Goal: Use online tool/utility: Utilize a website feature to perform a specific function

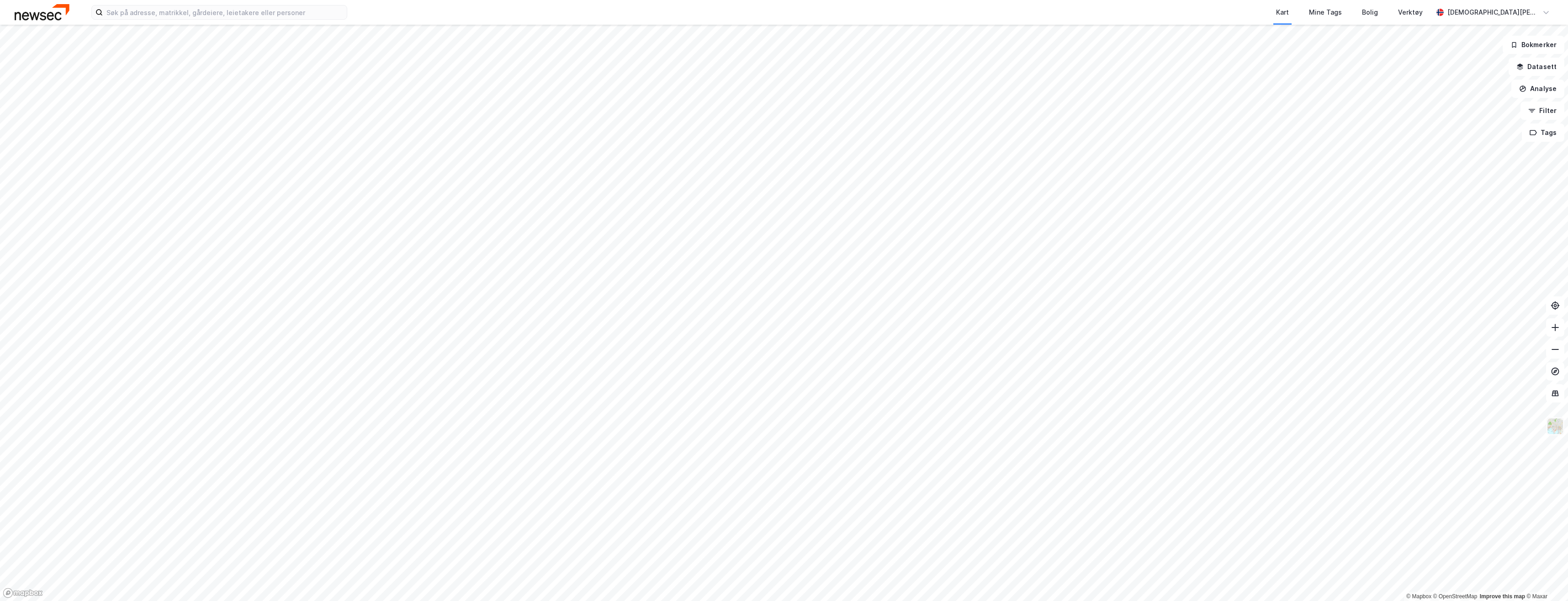
click at [1555, 427] on img at bounding box center [1555, 426] width 17 height 17
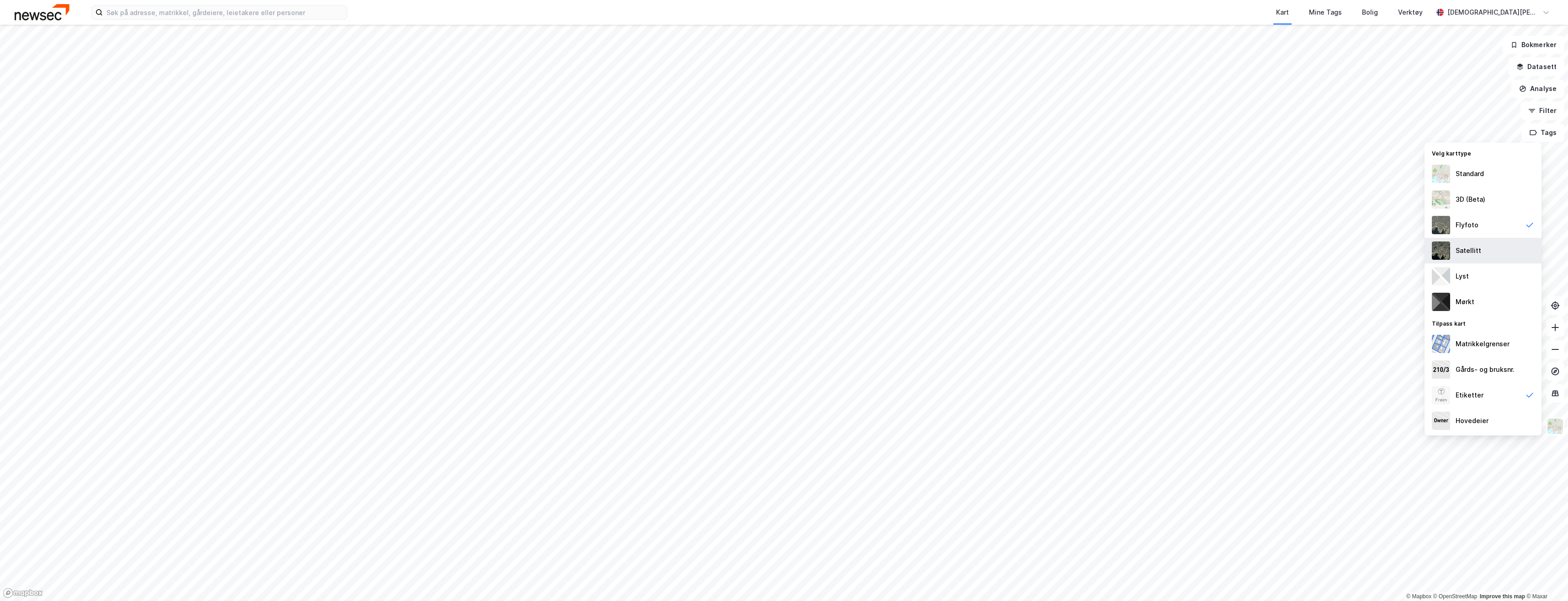
click at [1476, 249] on div "Satellitt" at bounding box center [1469, 250] width 26 height 11
click at [1559, 427] on img at bounding box center [1555, 426] width 17 height 17
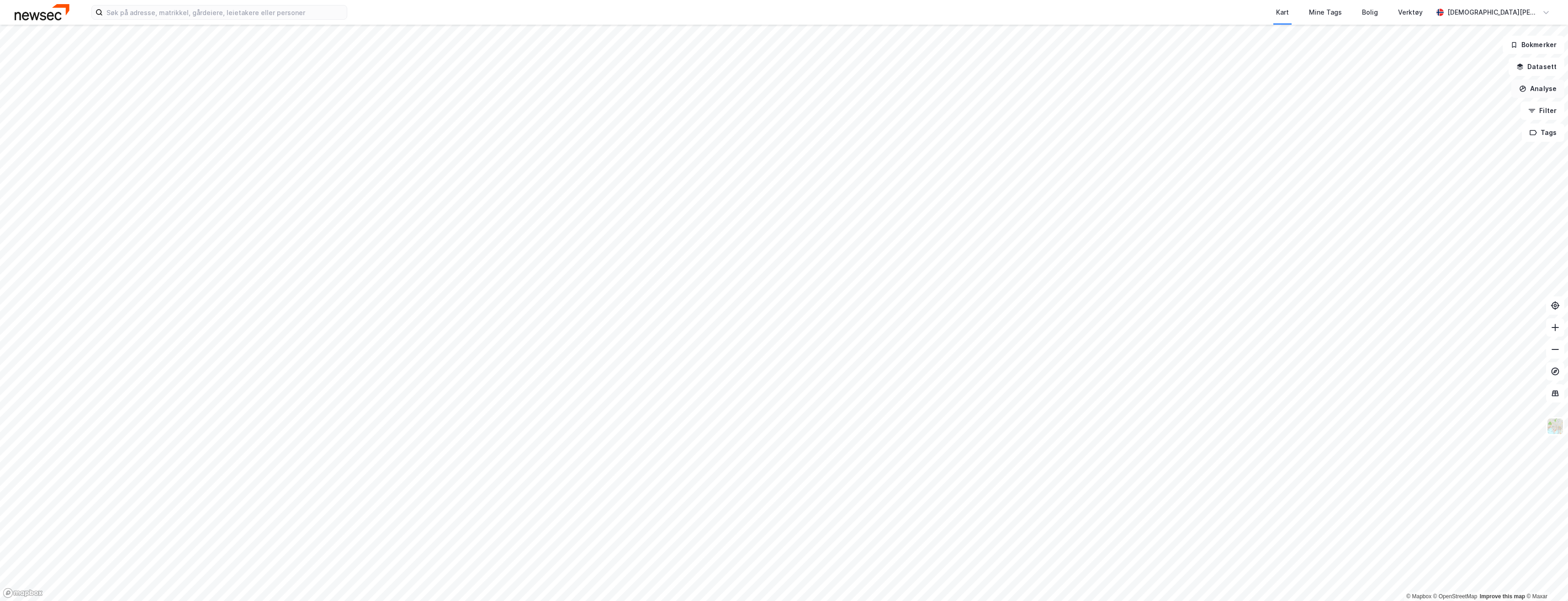
click at [1534, 87] on button "Analyse" at bounding box center [1538, 88] width 53 height 18
click at [1445, 93] on div "Mål avstand" at bounding box center [1457, 89] width 80 height 8
